Goal: Information Seeking & Learning: Learn about a topic

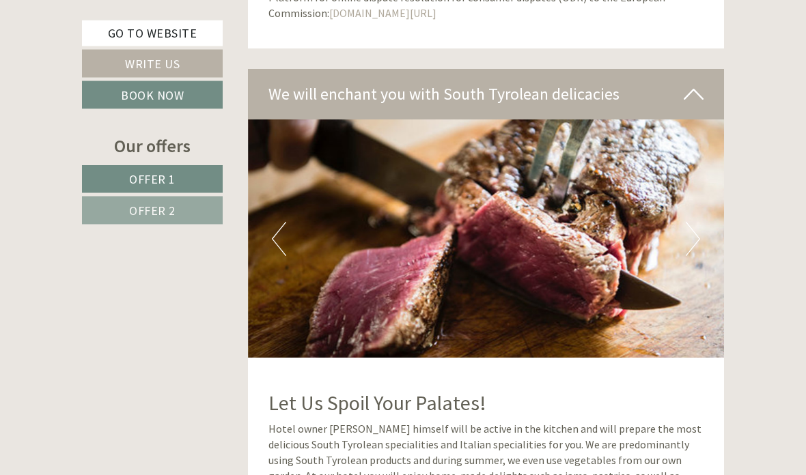
scroll to position [3987, 0]
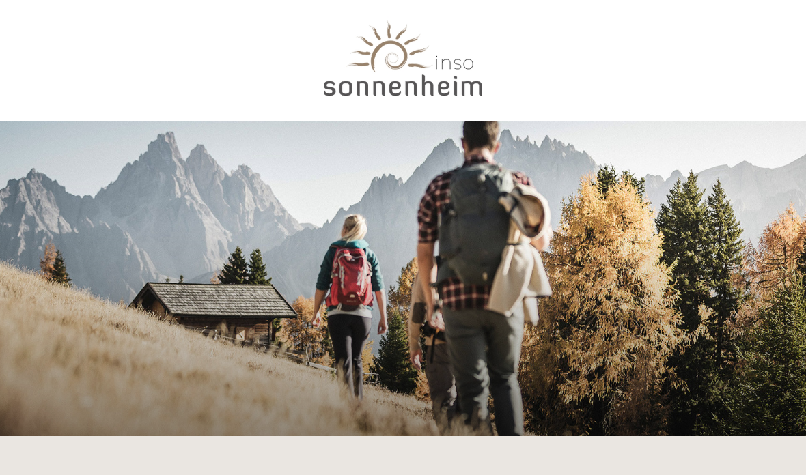
scroll to position [3, 0]
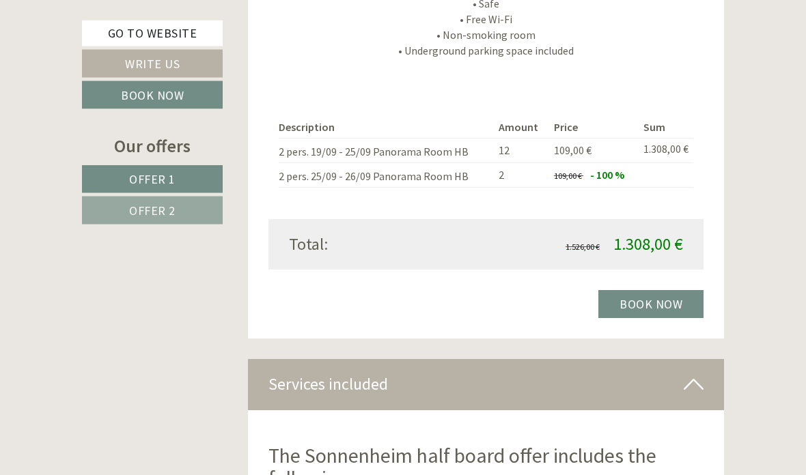
scroll to position [2290, 0]
click at [102, 38] on link "Go to website" at bounding box center [152, 33] width 141 height 26
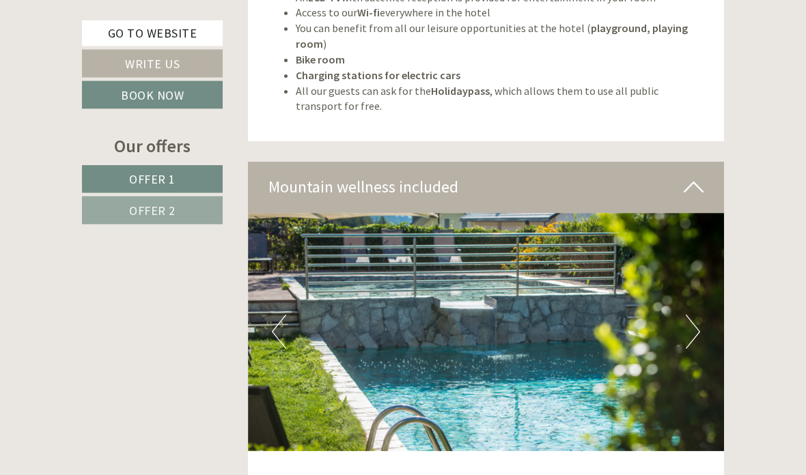
scroll to position [3012, 0]
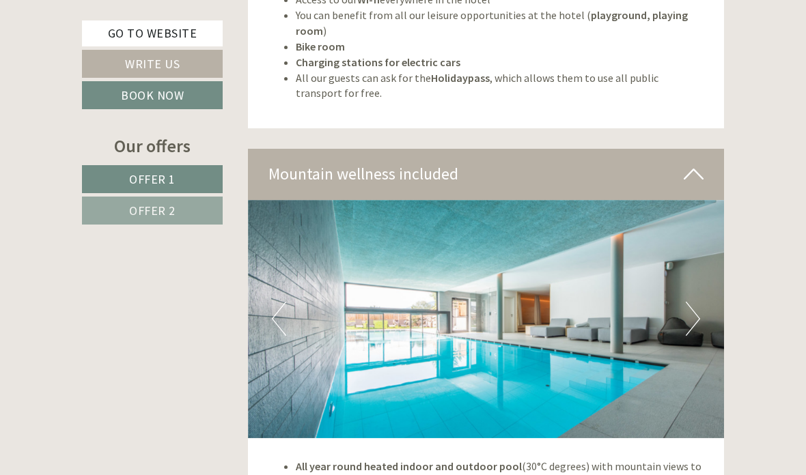
click at [693, 302] on button "Next" at bounding box center [693, 319] width 14 height 34
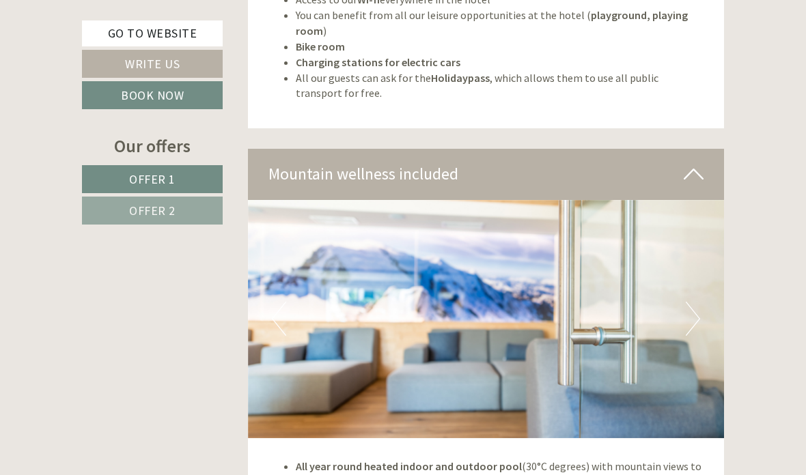
click at [695, 302] on button "Next" at bounding box center [693, 319] width 14 height 34
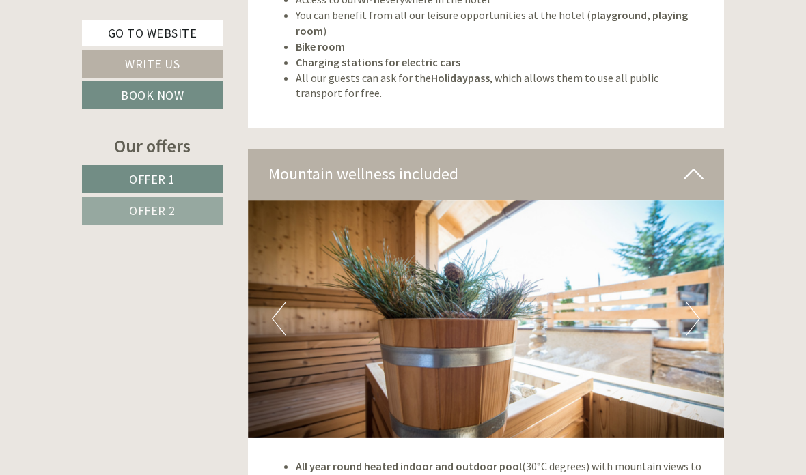
click at [621, 343] on img at bounding box center [486, 319] width 477 height 238
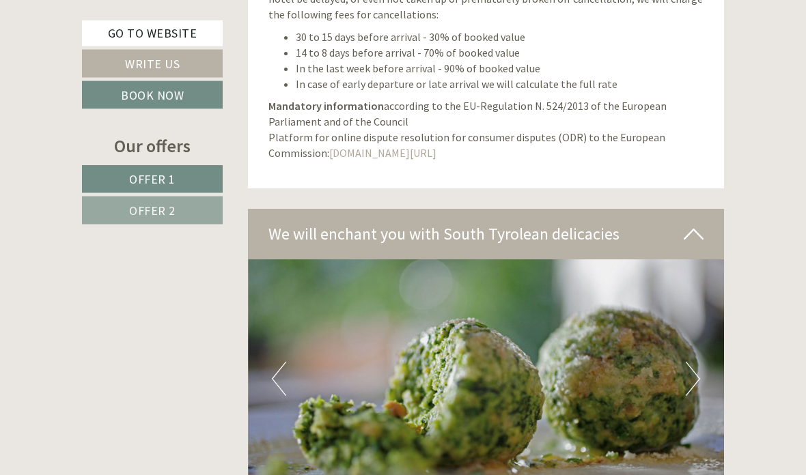
scroll to position [3848, 0]
click at [704, 345] on img at bounding box center [486, 378] width 477 height 238
click at [697, 362] on button "Next" at bounding box center [693, 379] width 14 height 34
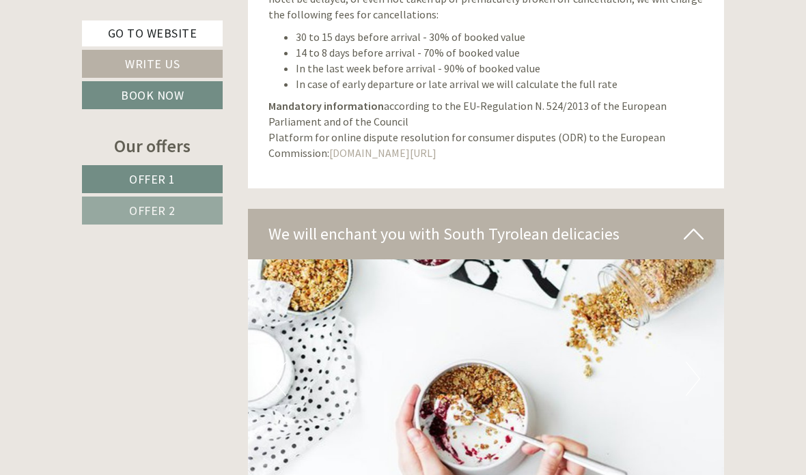
click at [701, 341] on img at bounding box center [486, 378] width 477 height 238
click at [697, 223] on icon at bounding box center [694, 234] width 20 height 23
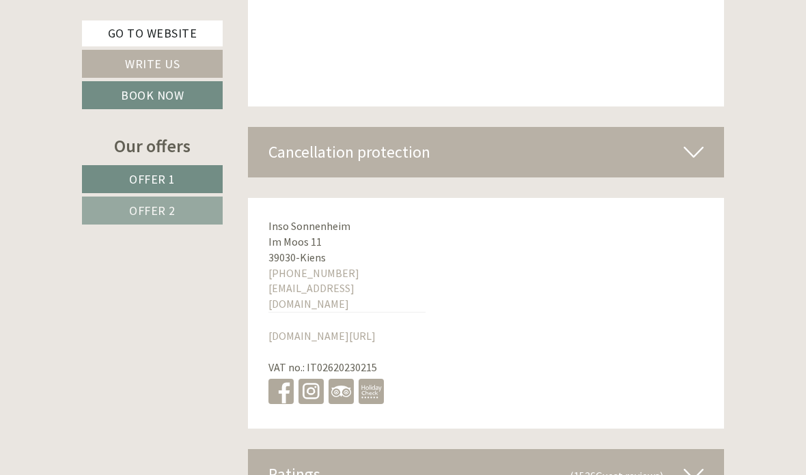
scroll to position [4348, 0]
